Goal: Task Accomplishment & Management: Use online tool/utility

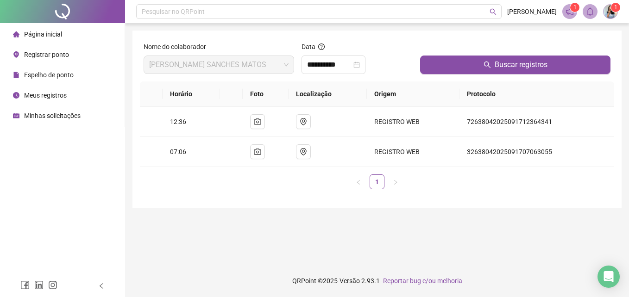
click at [39, 56] on span "Registrar ponto" at bounding box center [46, 54] width 45 height 7
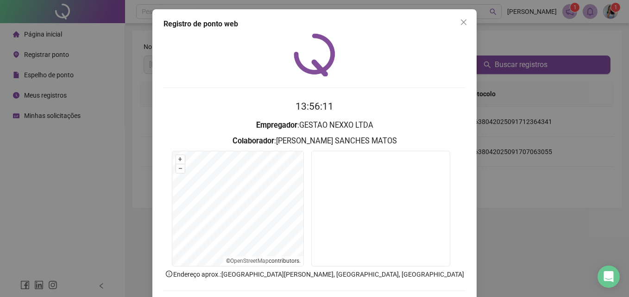
scroll to position [44, 0]
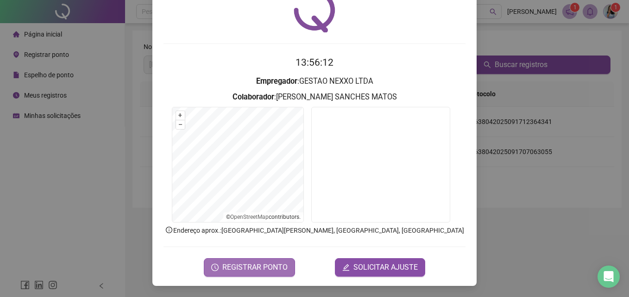
click at [264, 267] on span "REGISTRAR PONTO" at bounding box center [254, 267] width 65 height 11
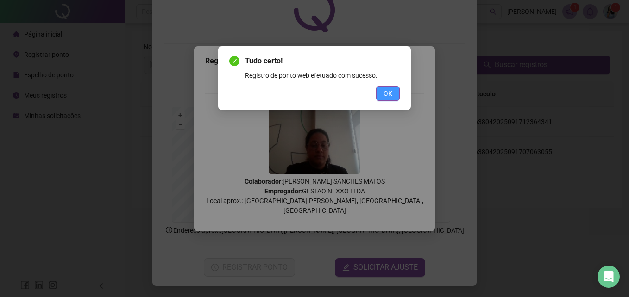
click at [391, 93] on span "OK" at bounding box center [387, 93] width 9 height 10
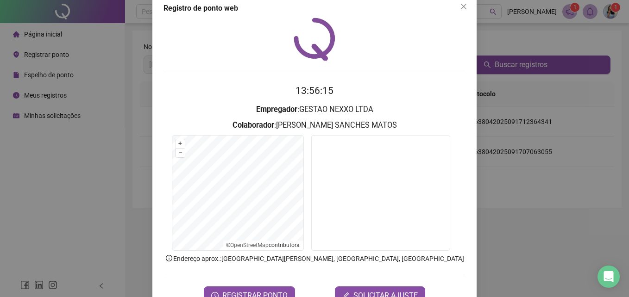
scroll to position [0, 0]
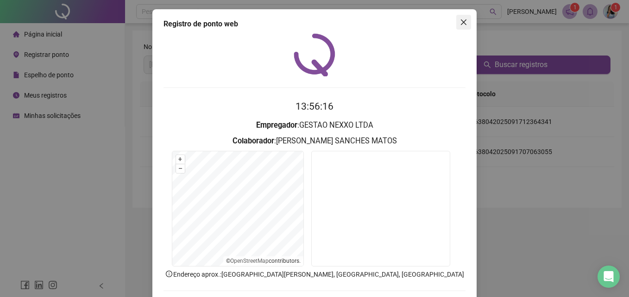
click at [461, 23] on icon "close" at bounding box center [464, 22] width 6 height 6
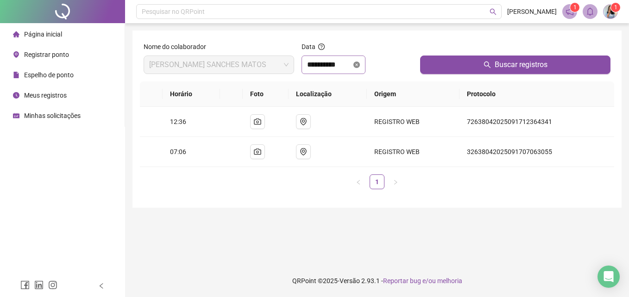
click at [360, 66] on icon "close-circle" at bounding box center [356, 65] width 6 height 6
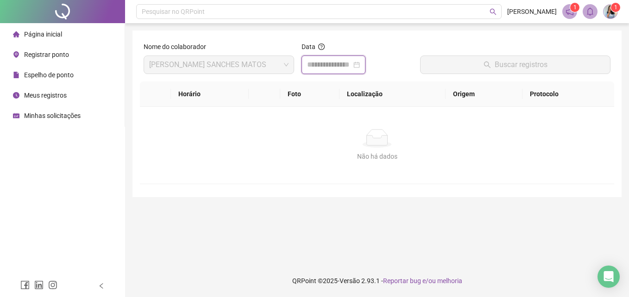
click at [345, 62] on input at bounding box center [329, 64] width 44 height 11
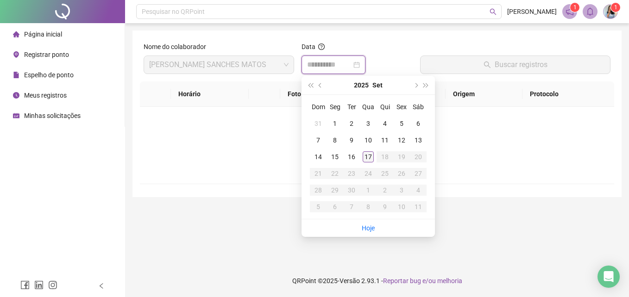
type input "**********"
click at [367, 156] on div "17" at bounding box center [367, 156] width 11 height 11
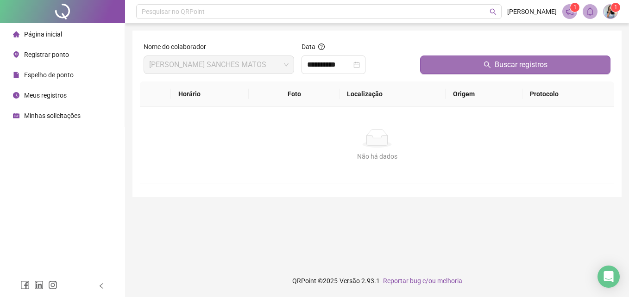
click at [477, 66] on button "Buscar registros" at bounding box center [515, 65] width 190 height 19
